Goal: Task Accomplishment & Management: Manage account settings

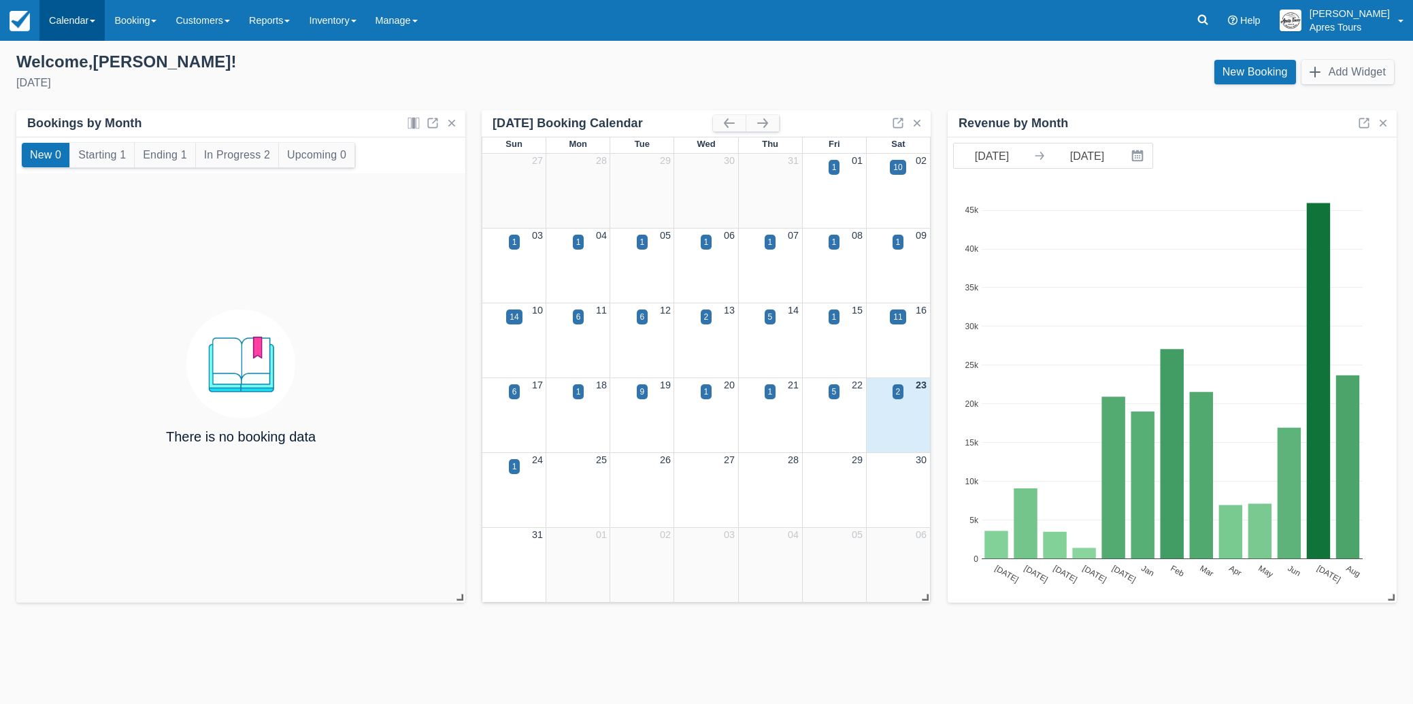
click at [62, 24] on link "Calendar" at bounding box center [71, 20] width 65 height 41
click at [87, 123] on link "Month" at bounding box center [93, 128] width 107 height 29
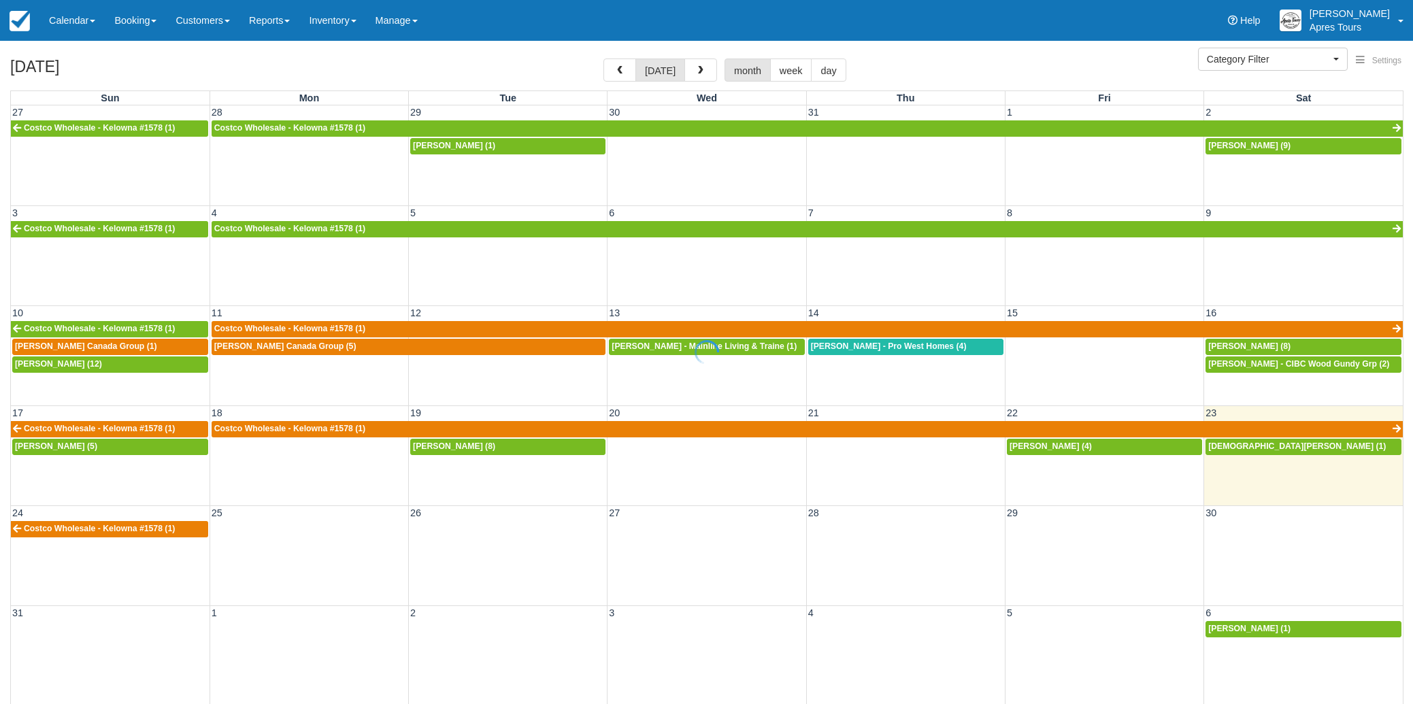
select select
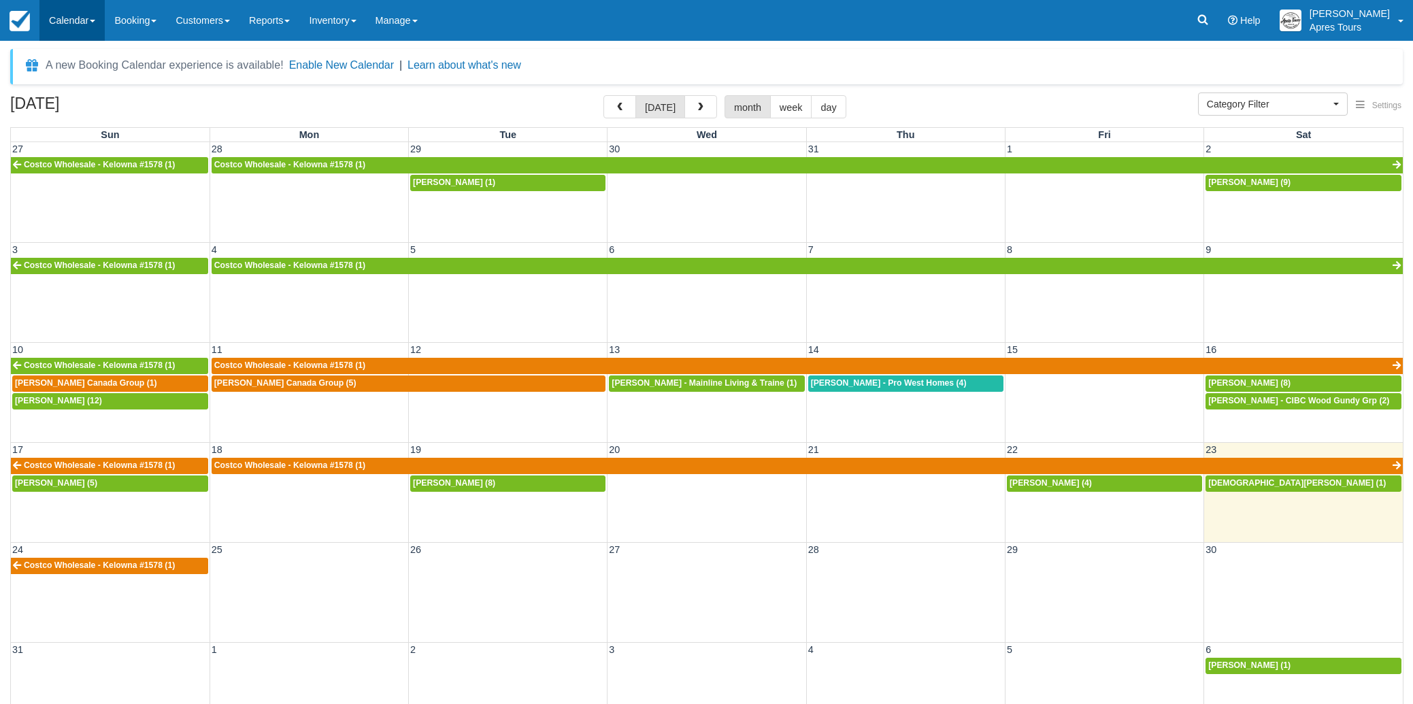
drag, startPoint x: 80, startPoint y: 18, endPoint x: 88, endPoint y: 20, distance: 7.6
click at [80, 18] on link "Calendar" at bounding box center [71, 20] width 65 height 41
click at [75, 93] on link "Inventory" at bounding box center [93, 87] width 107 height 29
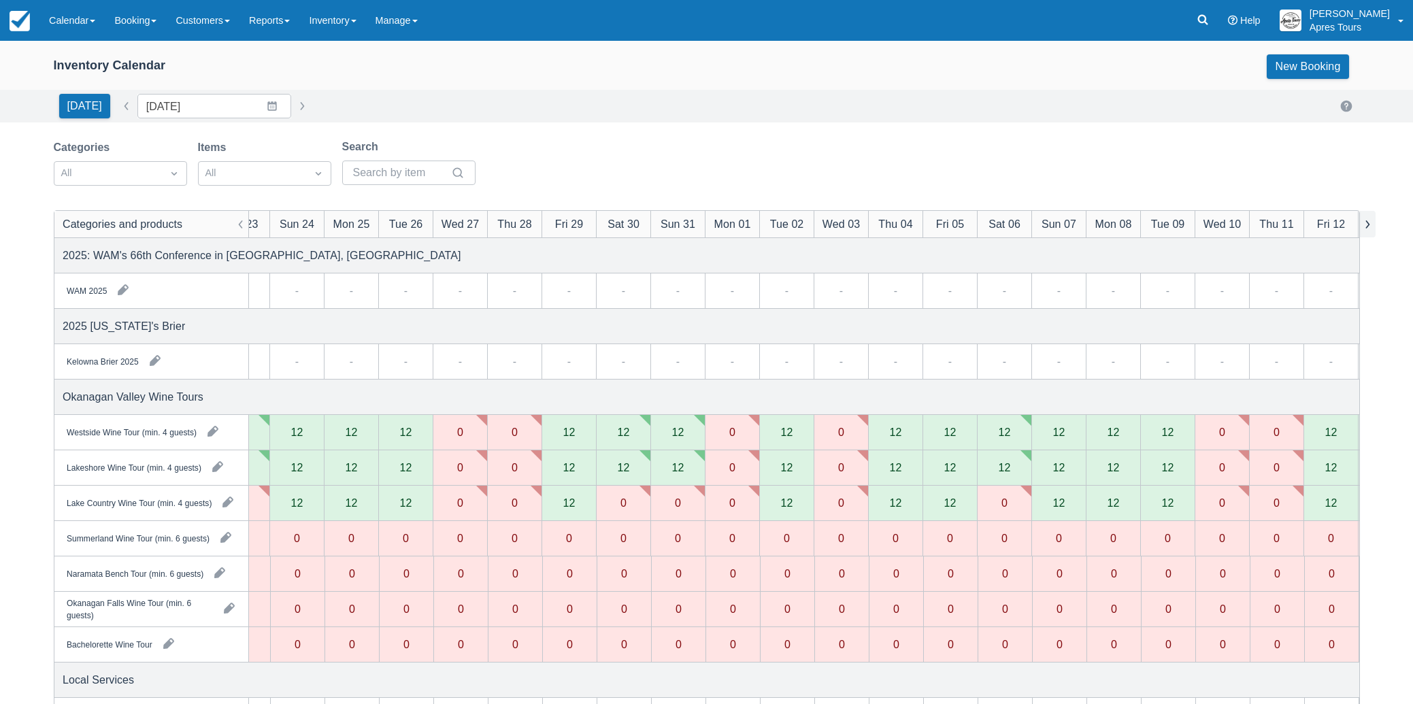
click at [1371, 226] on button "button" at bounding box center [1367, 224] width 16 height 27
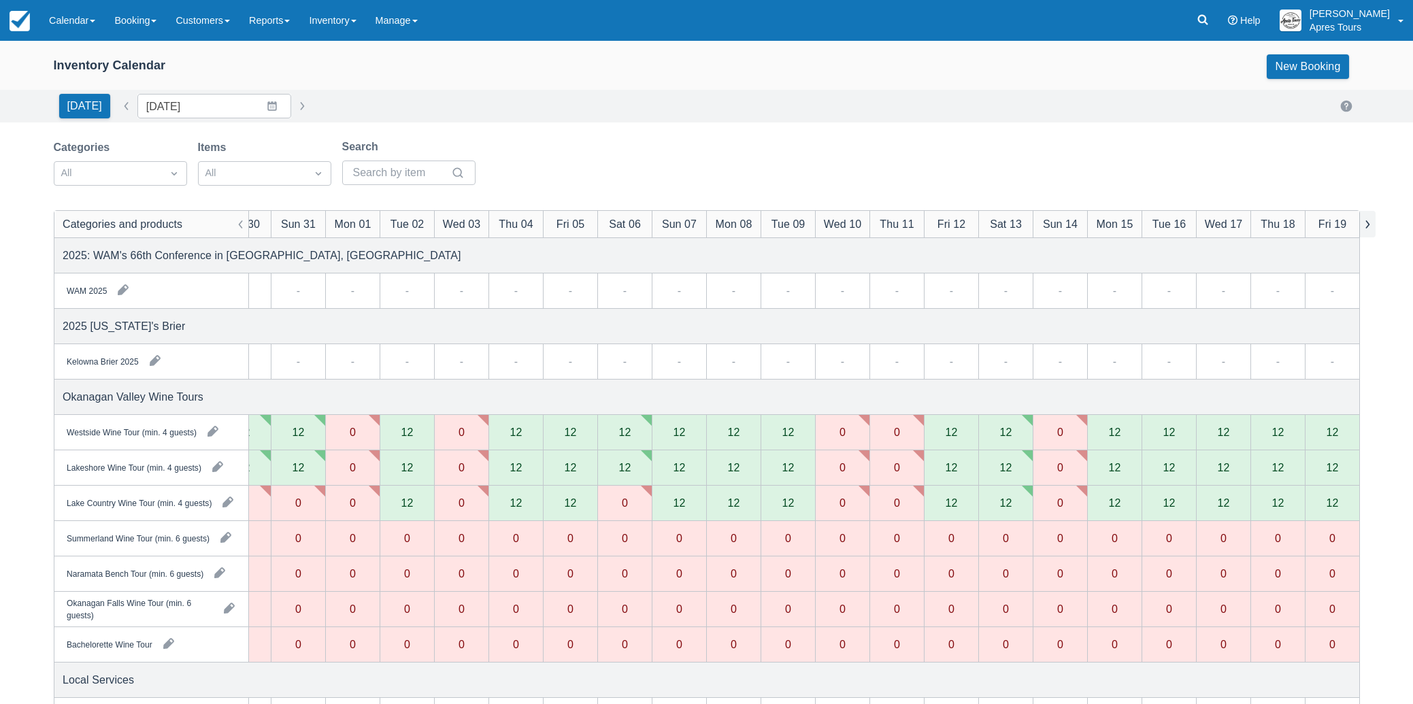
click at [1371, 226] on button "button" at bounding box center [1367, 224] width 16 height 27
click at [294, 105] on button "button" at bounding box center [302, 106] width 16 height 16
type input "Sat Sep 20 2025"
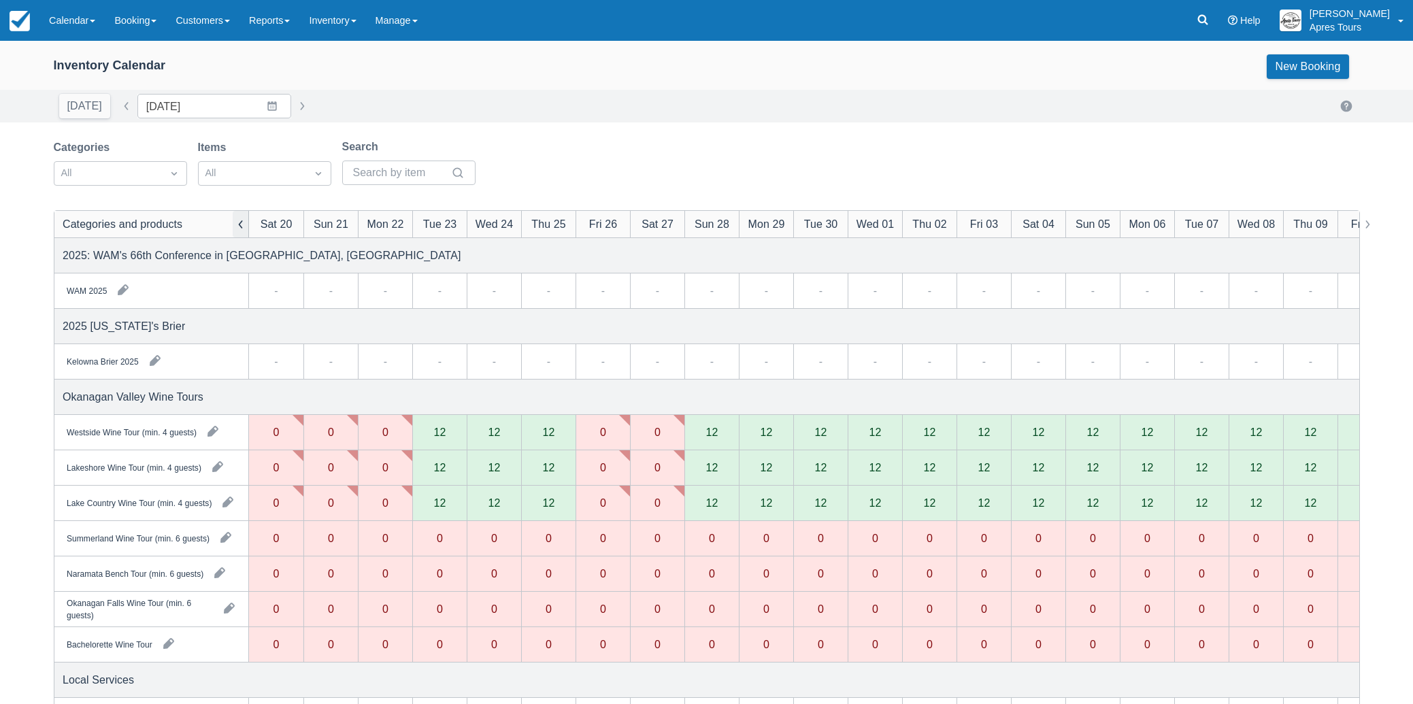
click at [241, 226] on button "button" at bounding box center [241, 224] width 16 height 27
click at [26, 28] on img at bounding box center [20, 21] width 20 height 20
